Goal: Transaction & Acquisition: Purchase product/service

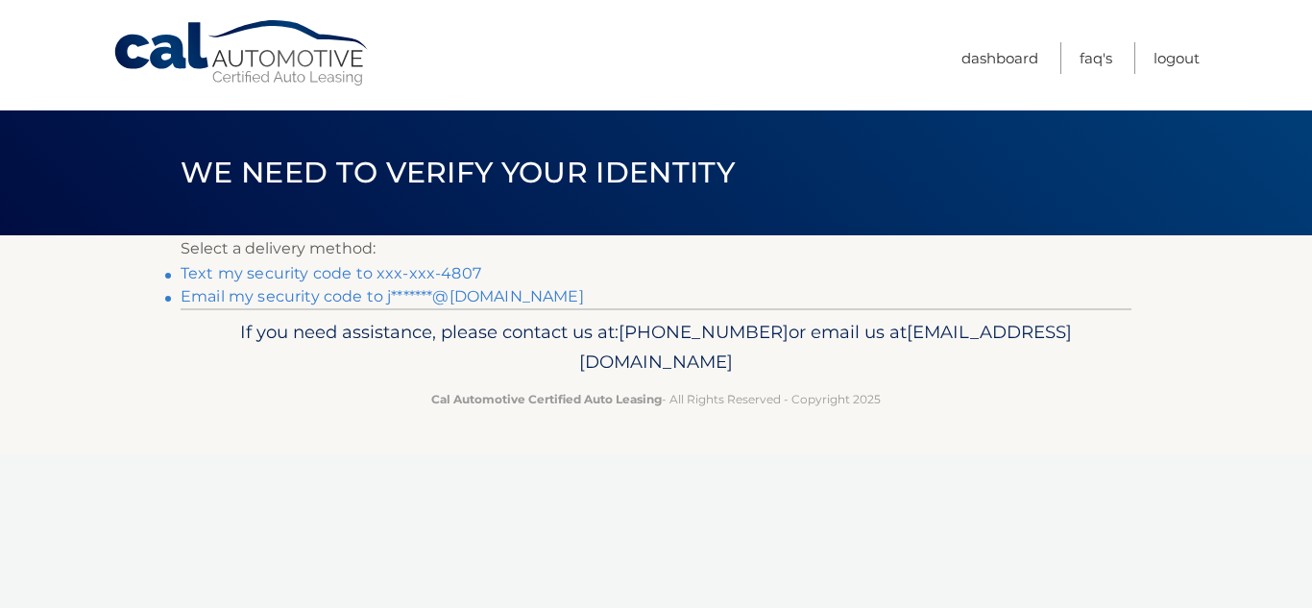
click at [347, 273] on link "Text my security code to xxx-xxx-4807" at bounding box center [331, 273] width 301 height 18
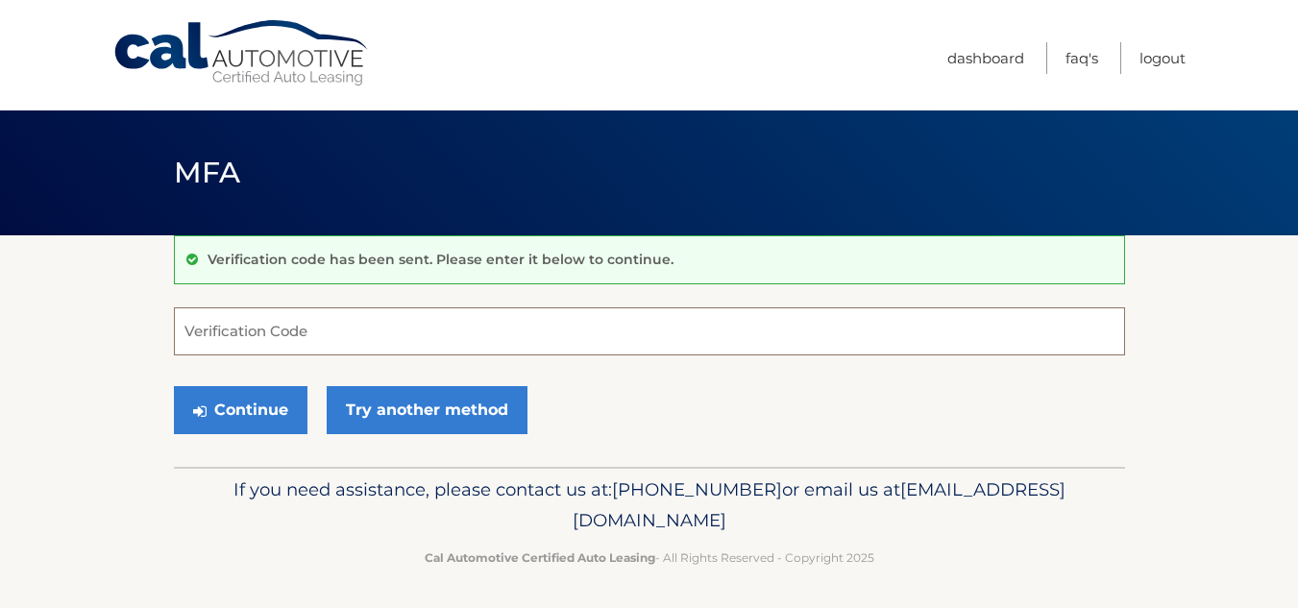
click at [255, 342] on input "Verification Code" at bounding box center [649, 331] width 951 height 48
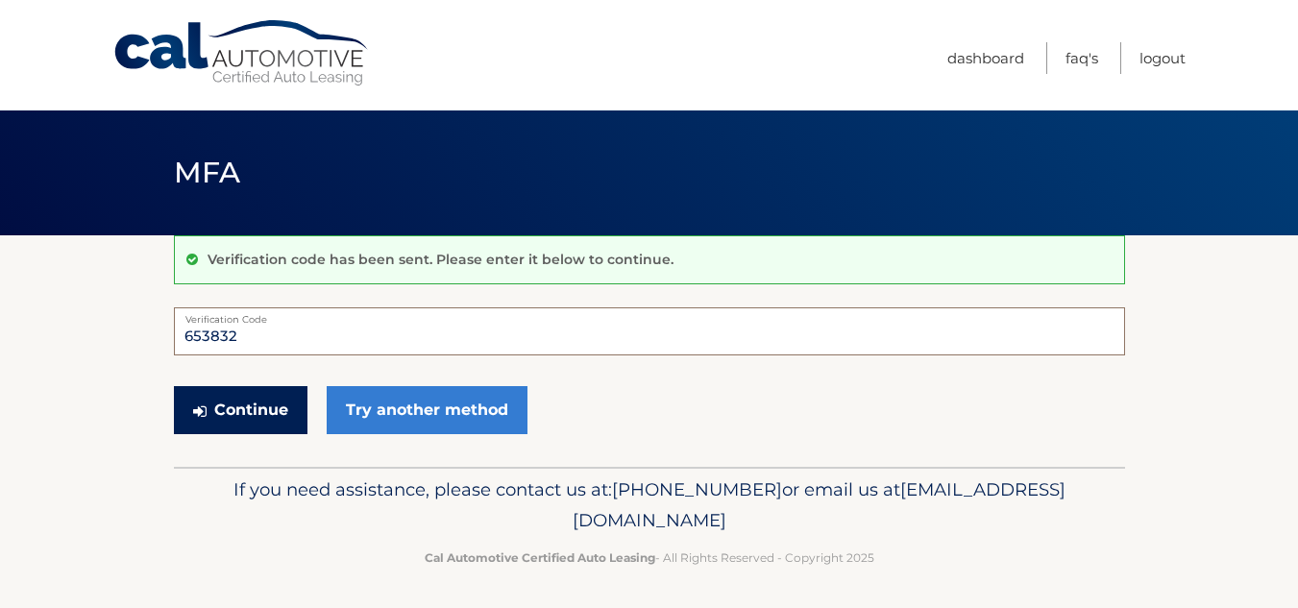
type input "653832"
click at [226, 412] on button "Continue" at bounding box center [241, 410] width 134 height 48
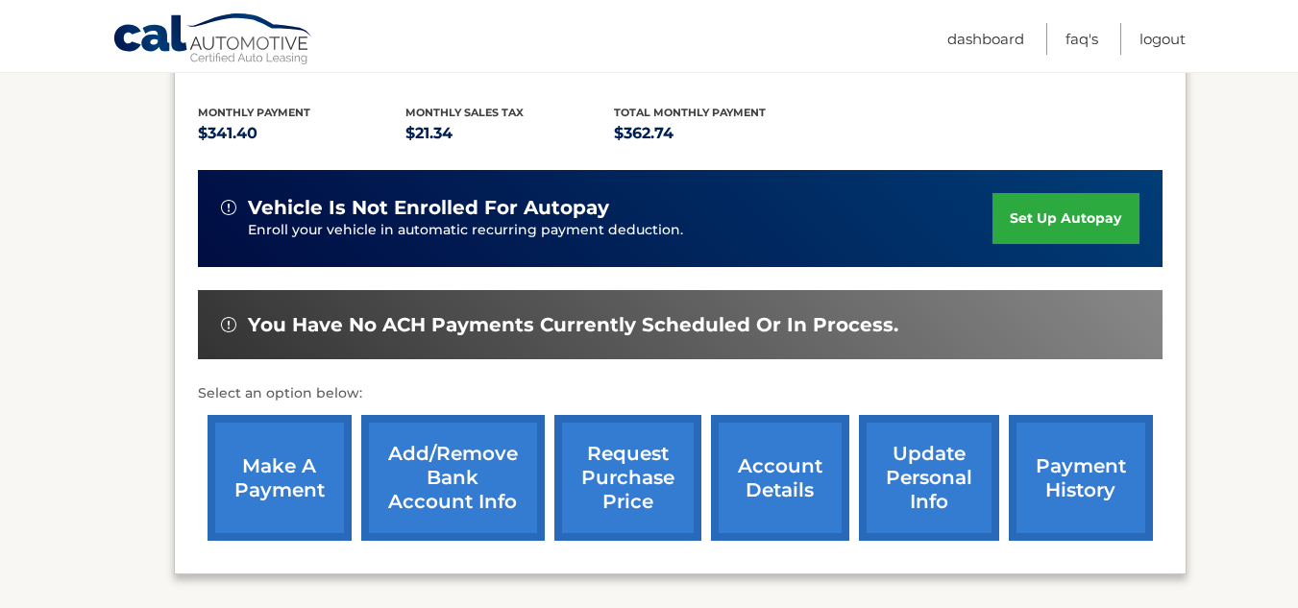
scroll to position [387, 0]
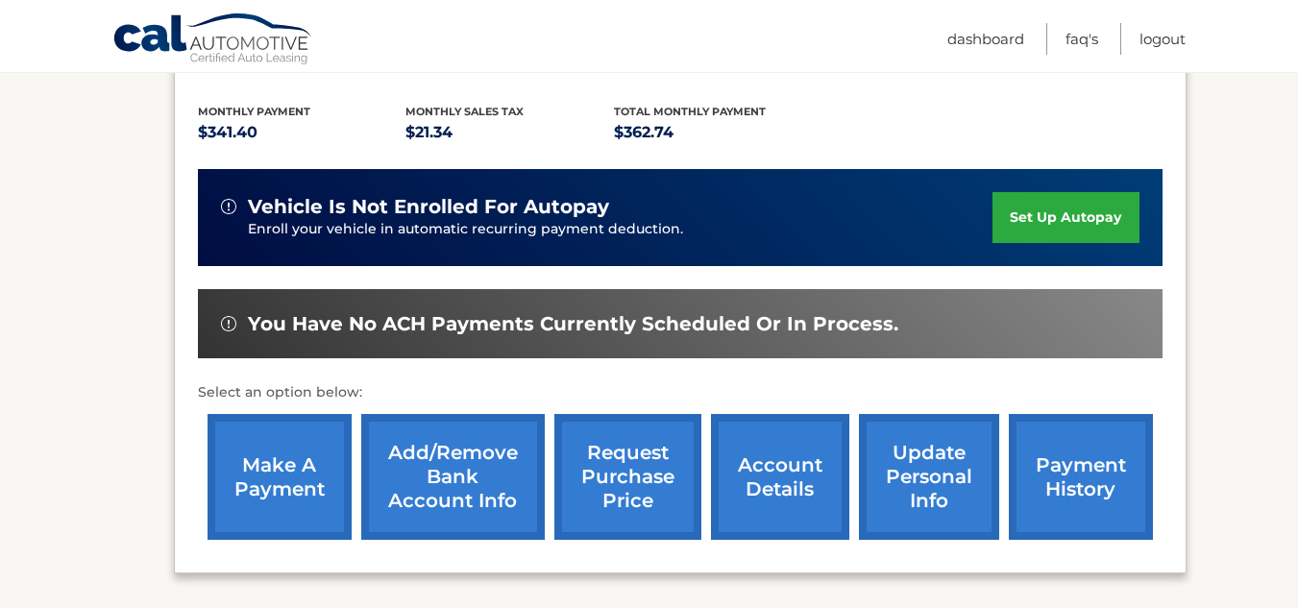
click at [278, 471] on link "make a payment" at bounding box center [280, 477] width 144 height 126
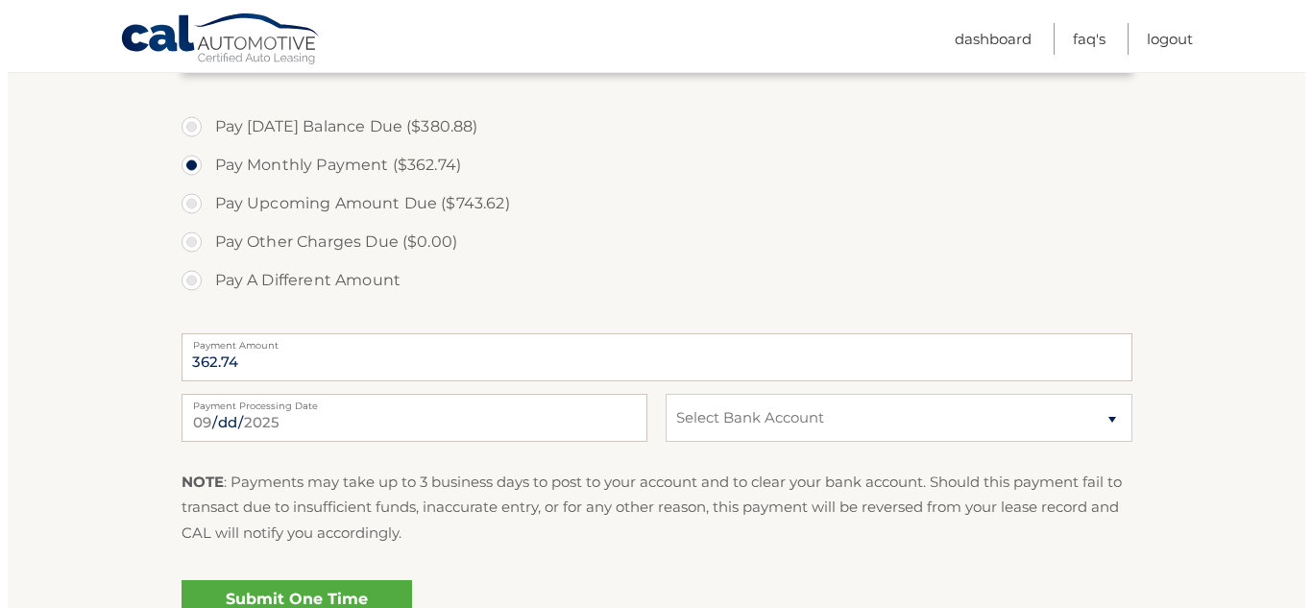
scroll to position [737, 0]
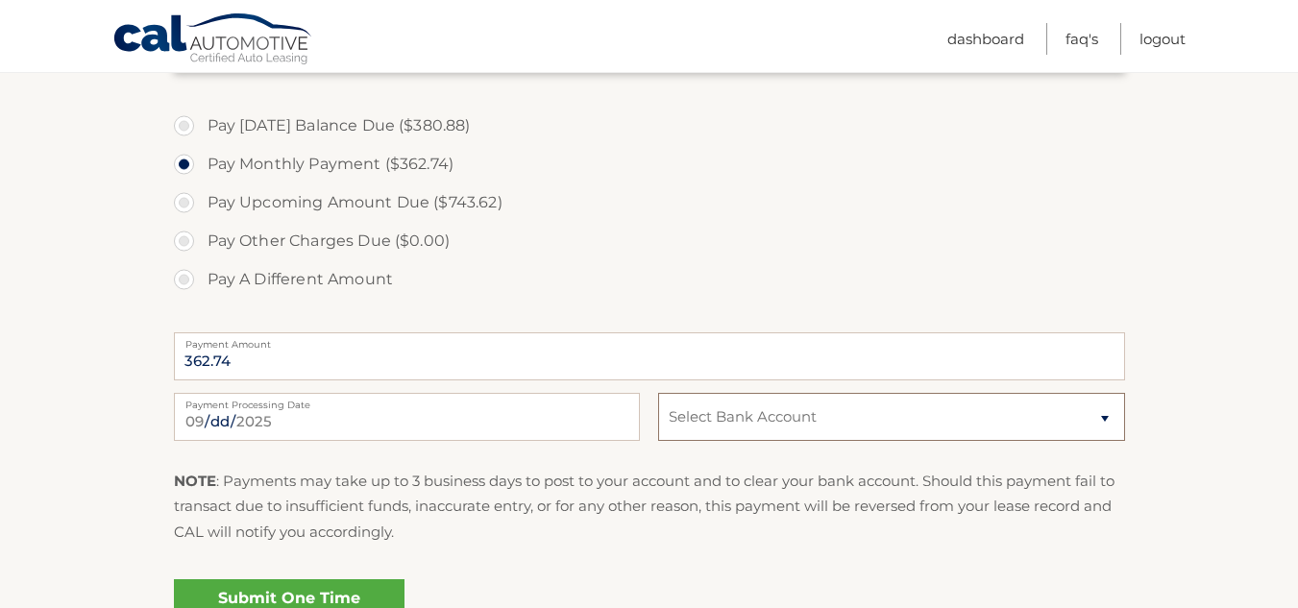
click at [793, 430] on select "Select Bank Account Checking SOUTH SHORE BANK *****9538 Checking SOUTH SHORE BA…" at bounding box center [891, 417] width 466 height 48
select select "ODVjNDZjZDEtMTNiMC00NDUyLWJkZDEtMDM2OTMyYzA2OTEz"
click at [658, 393] on select "Select Bank Account Checking SOUTH SHORE BANK *****9538 Checking SOUTH SHORE BA…" at bounding box center [891, 417] width 466 height 48
click at [304, 603] on link "Submit One Time Payment" at bounding box center [289, 609] width 231 height 61
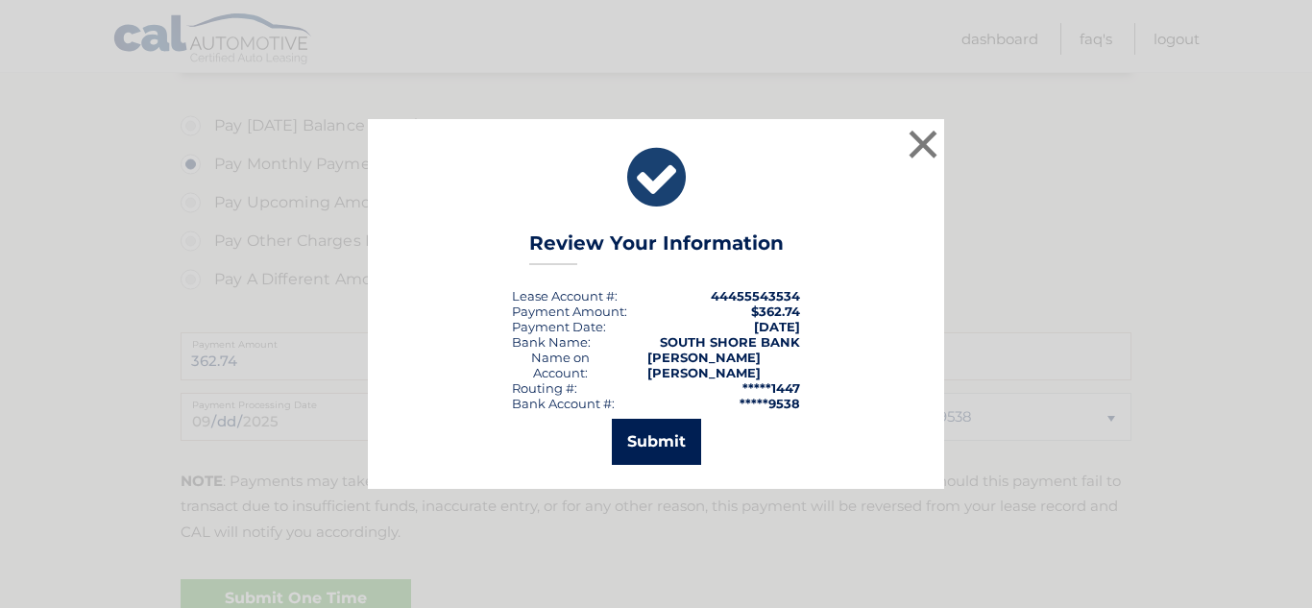
click at [637, 429] on button "Submit" at bounding box center [656, 442] width 89 height 46
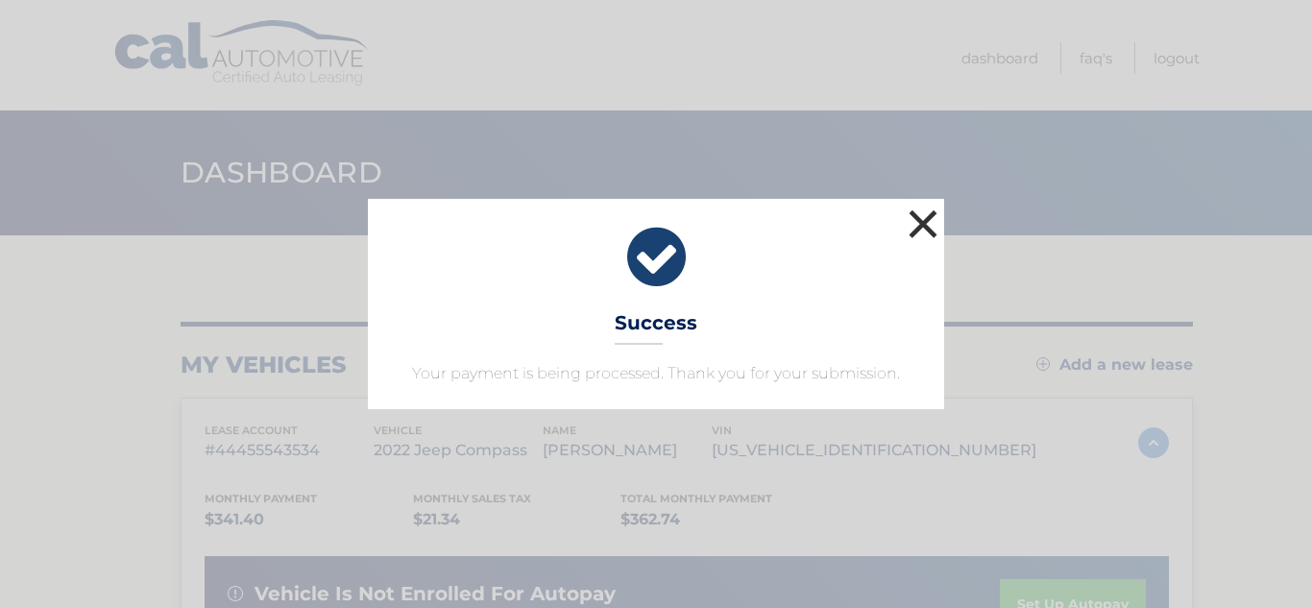
click at [925, 228] on button "×" at bounding box center [923, 224] width 38 height 38
